Goal: Navigation & Orientation: Find specific page/section

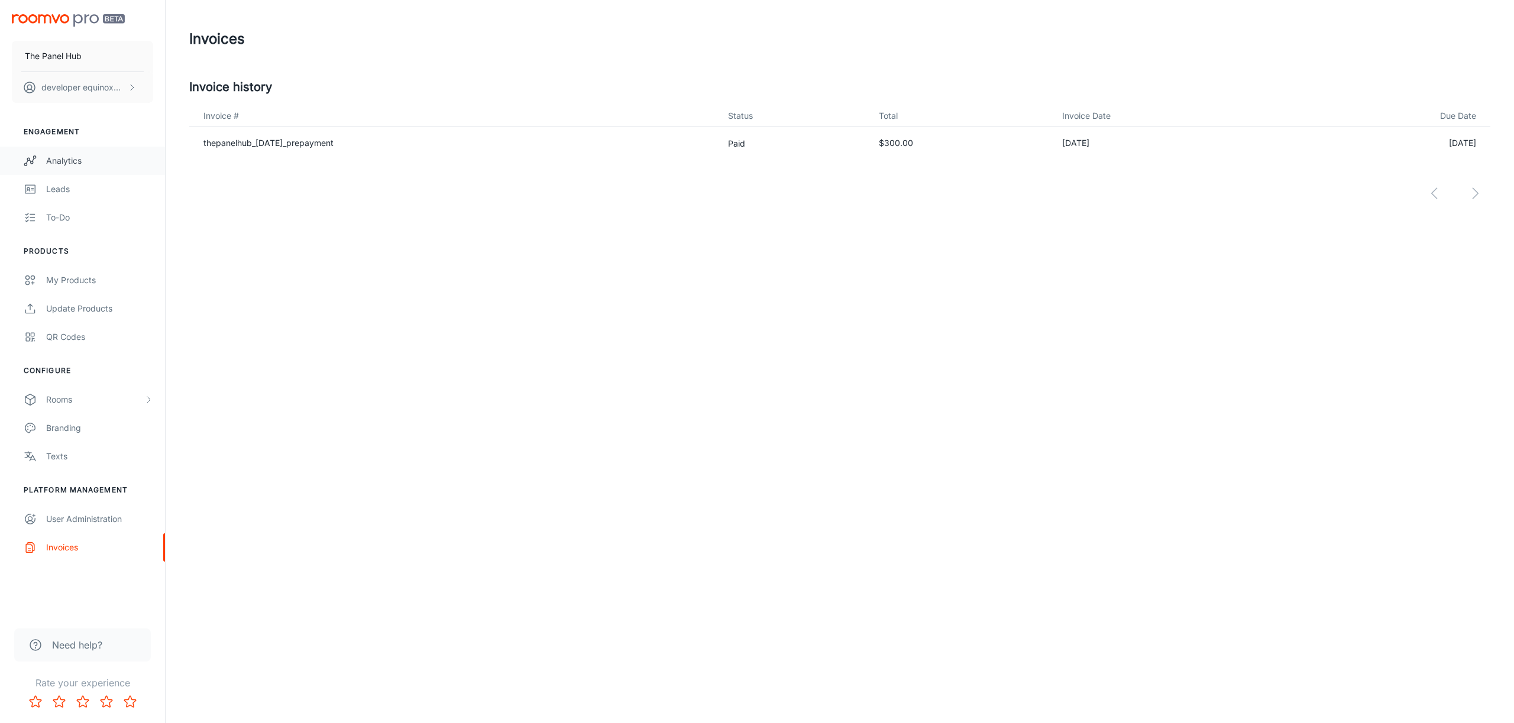
click at [63, 166] on div "Analytics" at bounding box center [99, 160] width 107 height 13
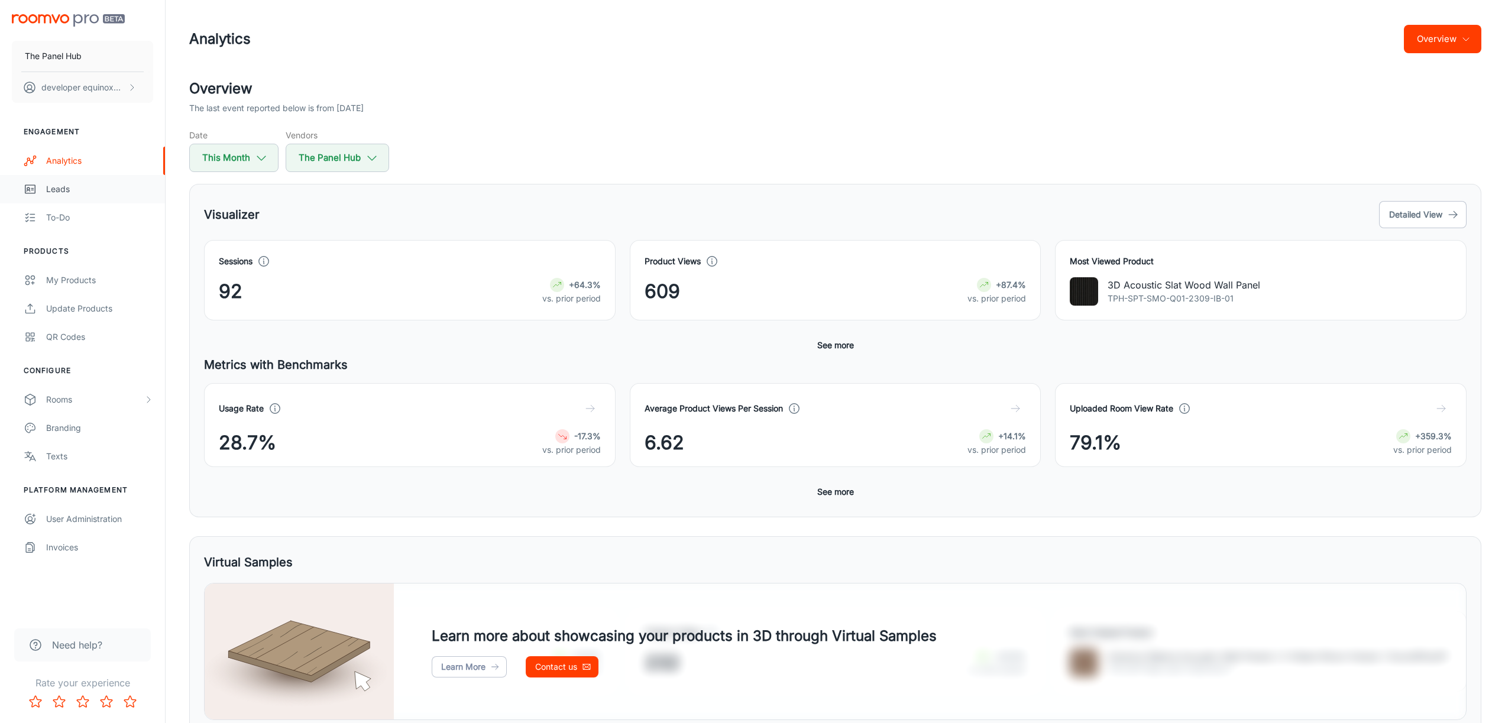
click at [65, 196] on link "Leads" at bounding box center [82, 189] width 165 height 28
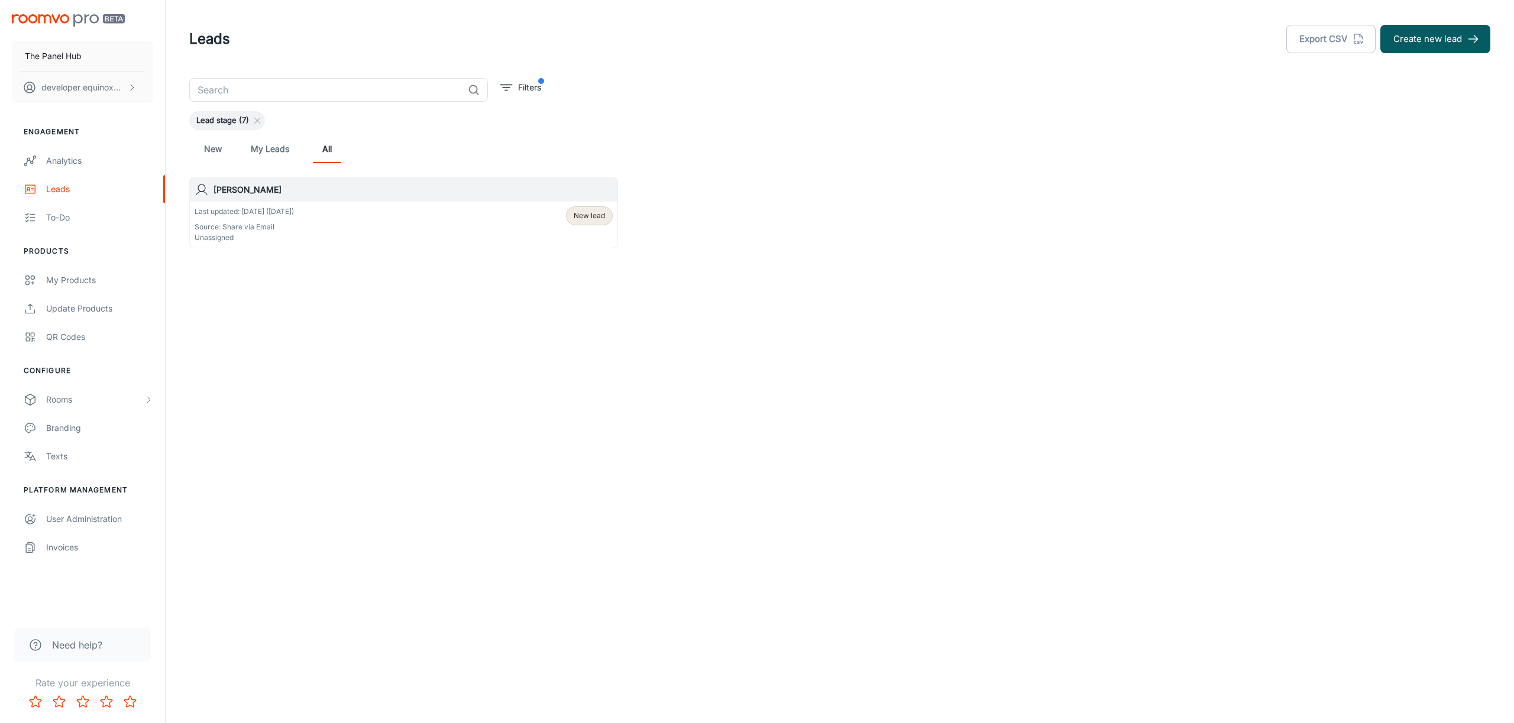
click at [423, 223] on div "Last updated: Aug 5 (14 days ago) Source: Share via Email Unassigned New lead" at bounding box center [404, 224] width 418 height 37
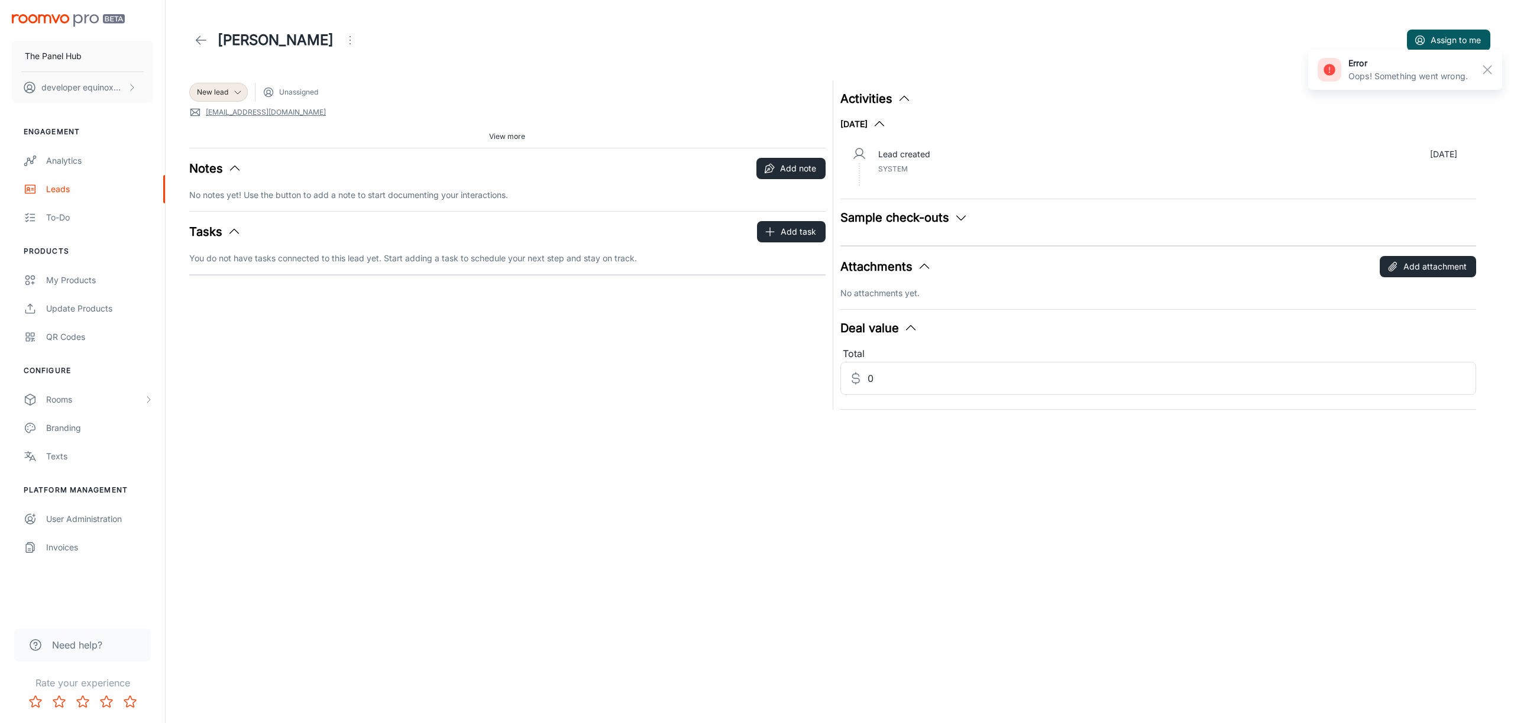
click at [922, 226] on button "Sample check-outs" at bounding box center [904, 218] width 128 height 18
click at [931, 221] on button "Sample check-outs" at bounding box center [904, 218] width 128 height 18
click at [196, 43] on icon at bounding box center [201, 40] width 14 height 14
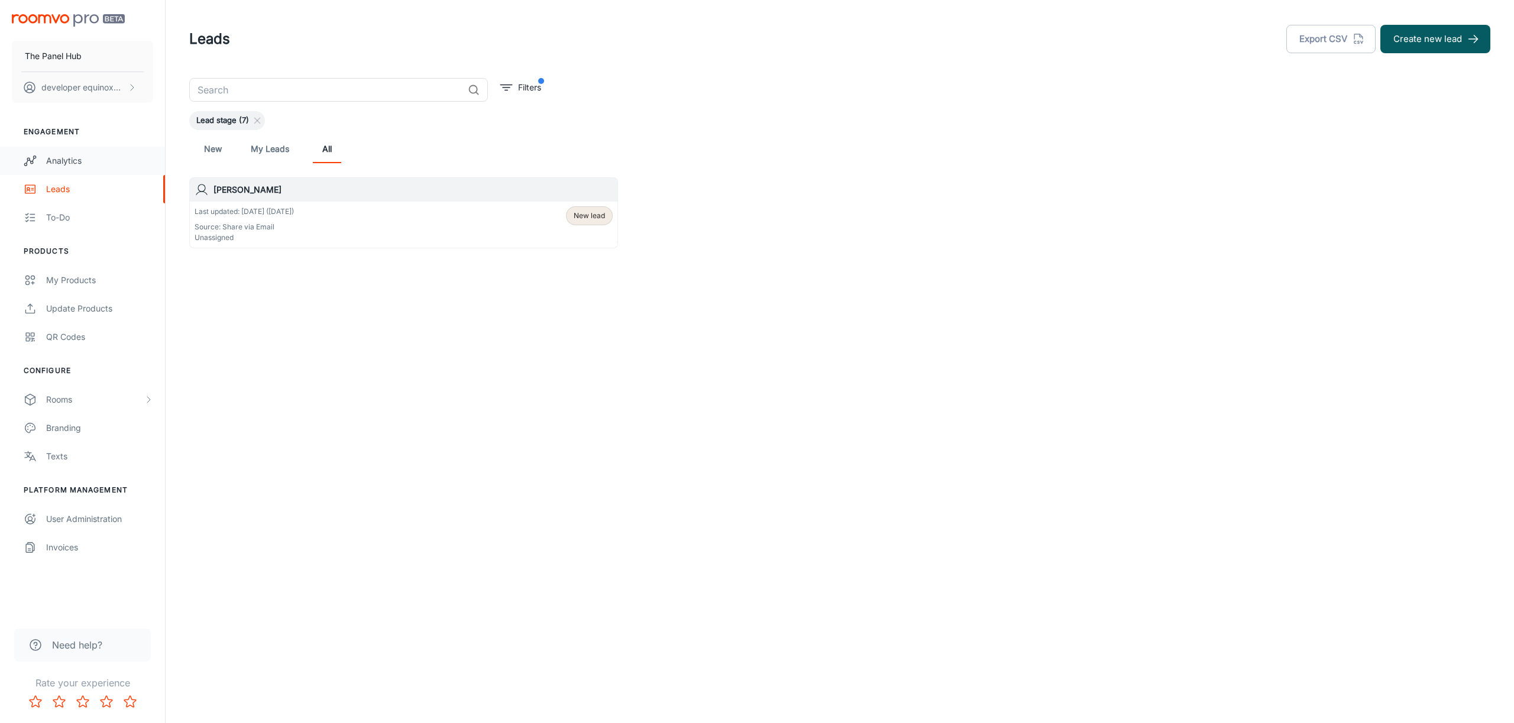
click at [90, 151] on link "Analytics" at bounding box center [82, 161] width 165 height 28
